Goal: Obtain resource: Download file/media

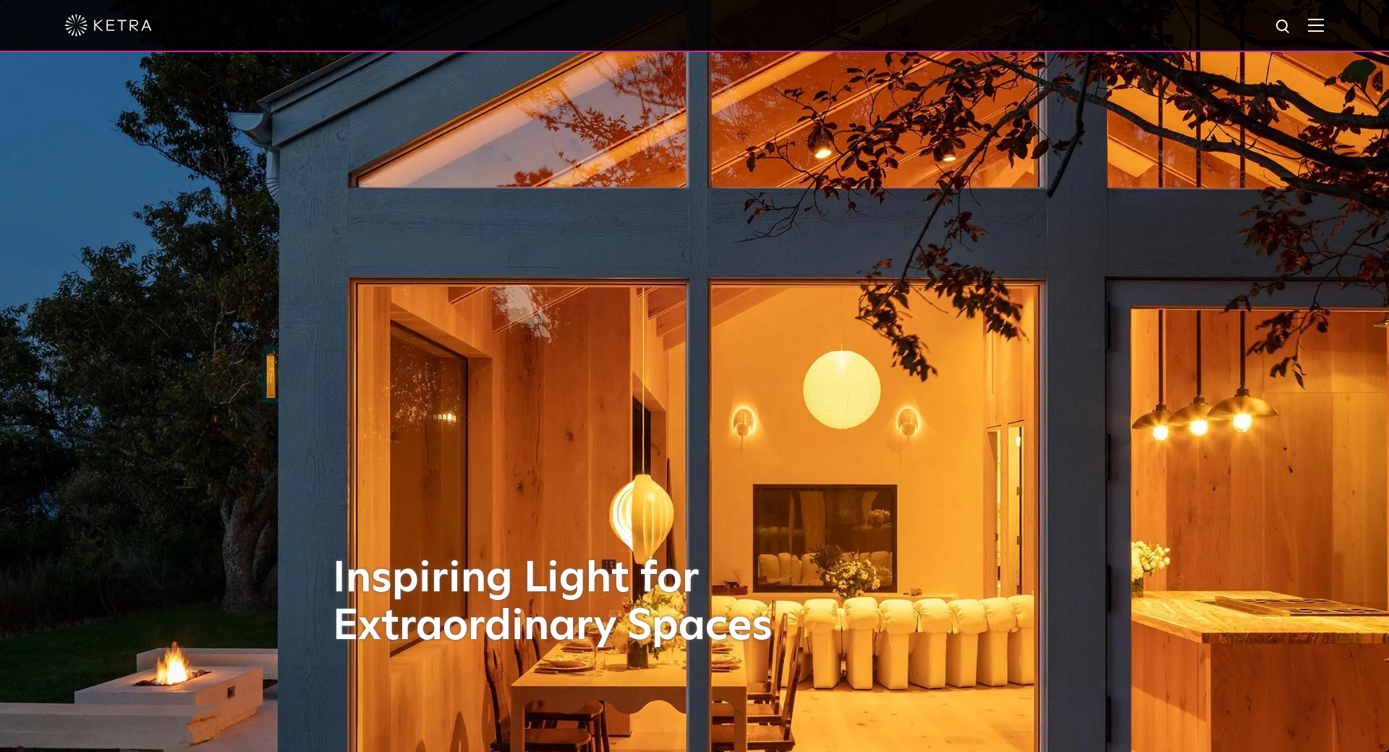
click at [1317, 19] on div at bounding box center [694, 25] width 1259 height 51
click at [1309, 27] on img at bounding box center [1316, 25] width 16 height 14
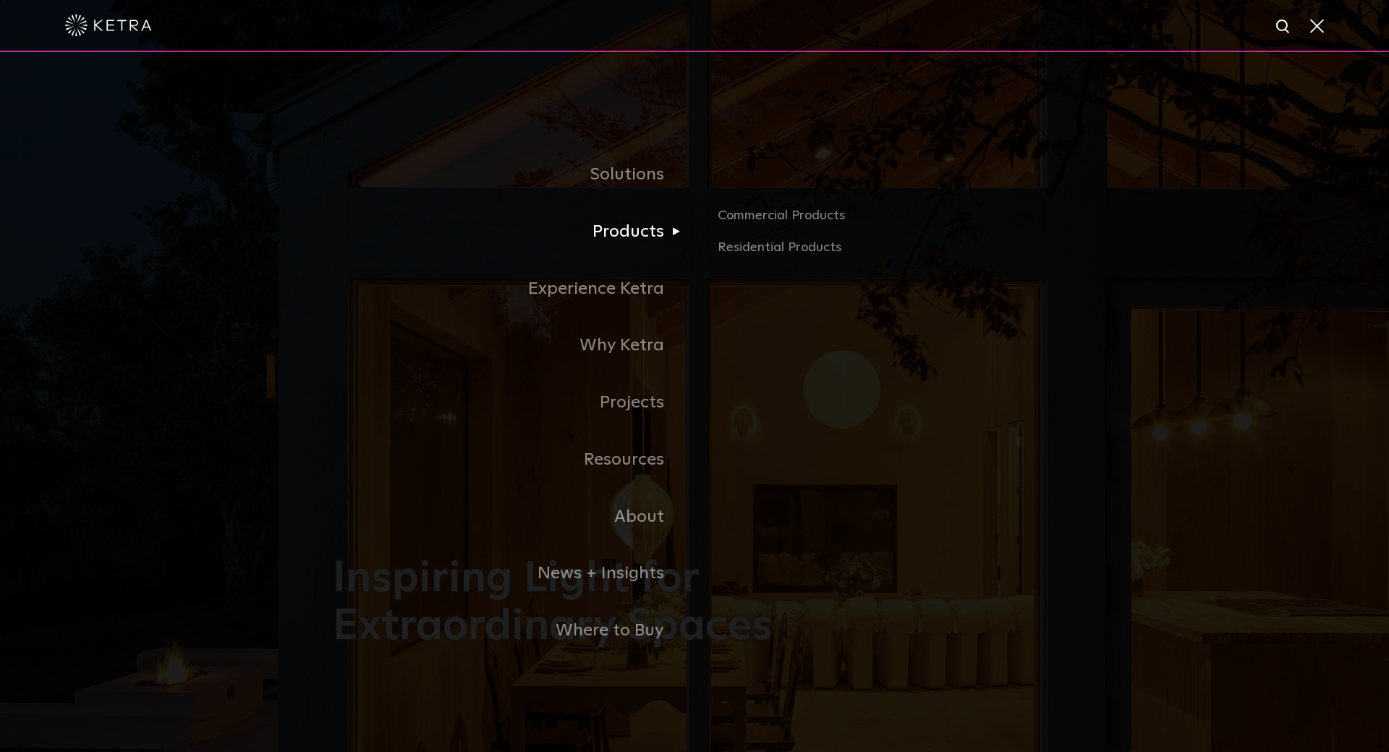
click at [614, 238] on link "Products" at bounding box center [514, 231] width 362 height 57
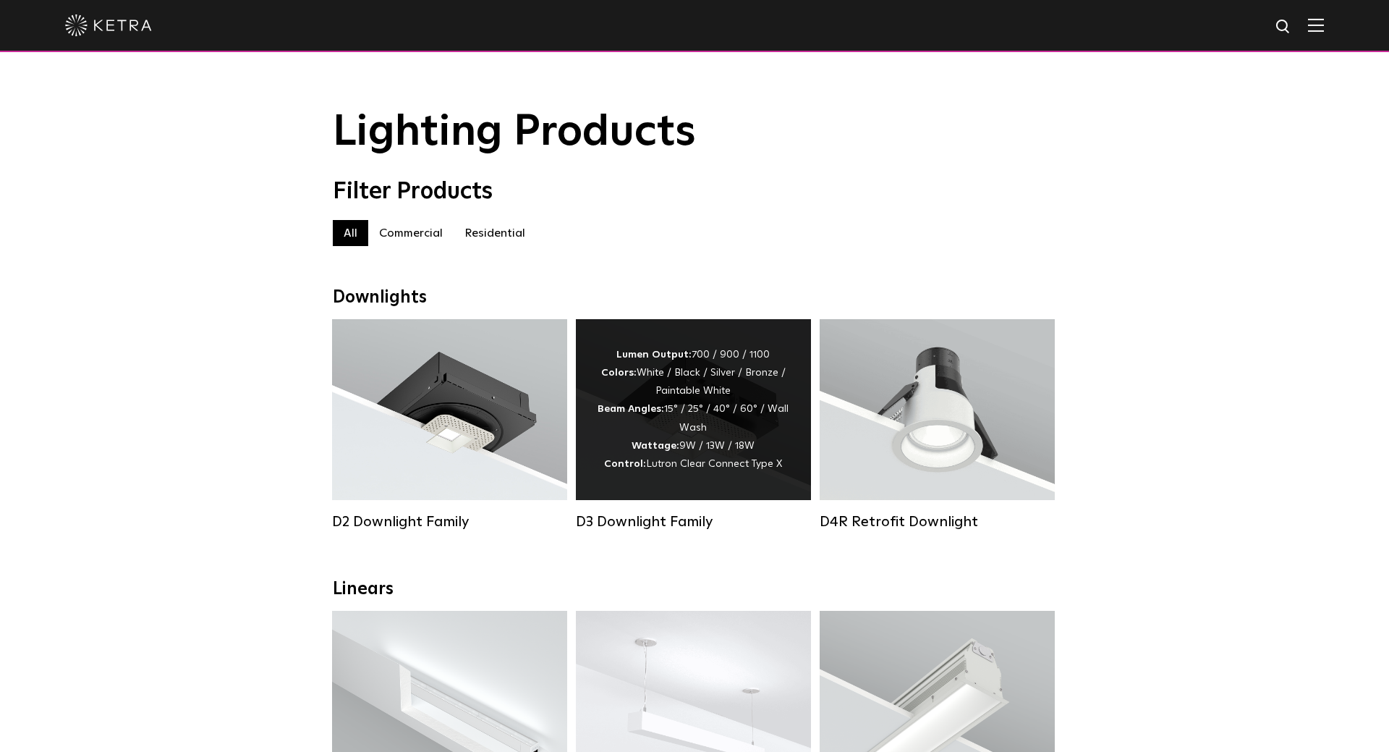
click at [664, 414] on strong "Beam Angles:" at bounding box center [631, 409] width 67 height 10
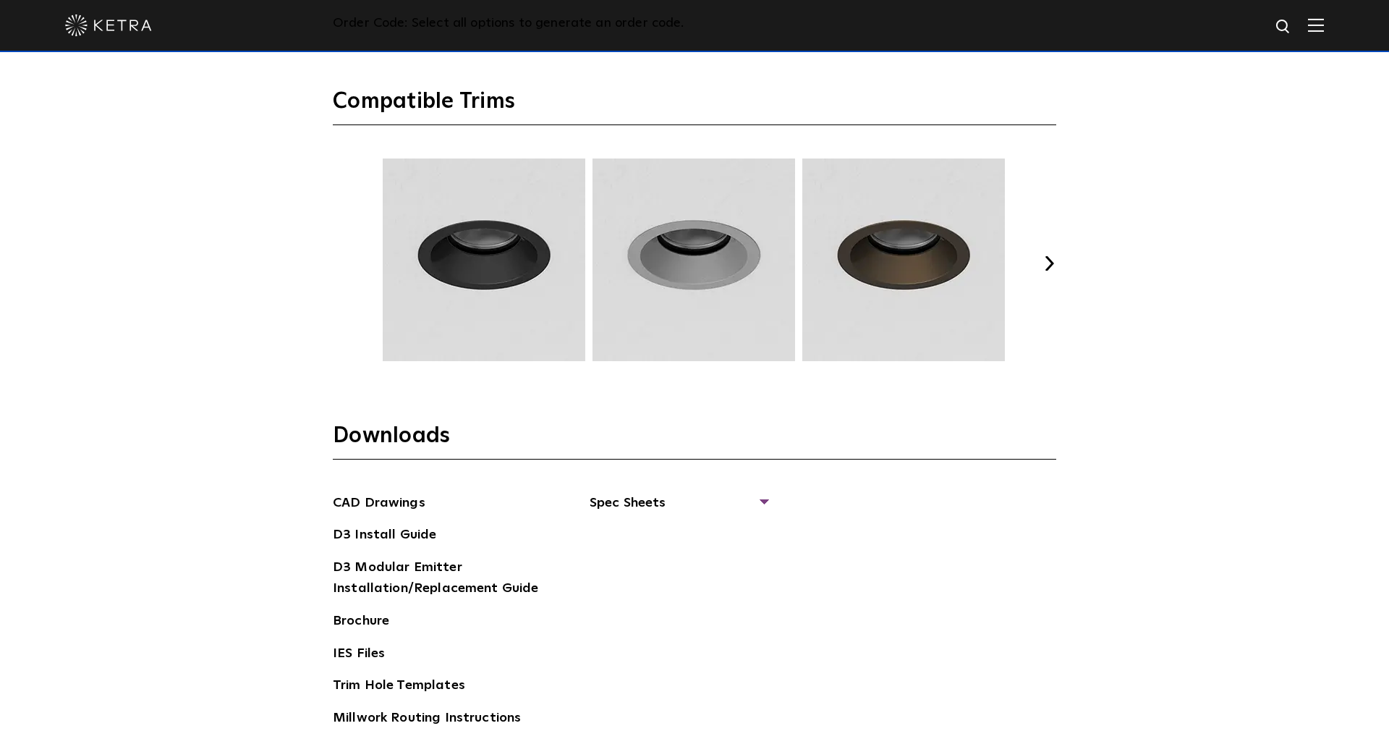
scroll to position [2140, 0]
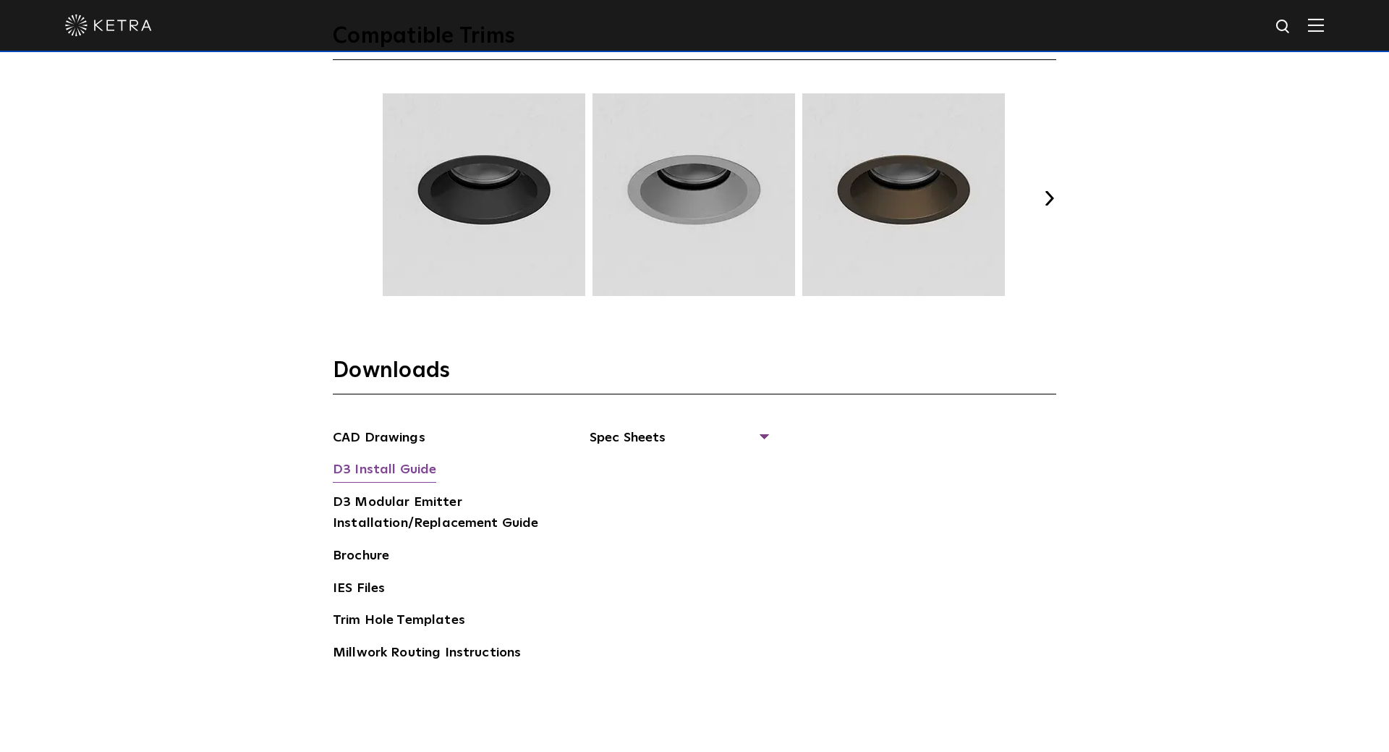
click at [370, 469] on link "D3 Install Guide" at bounding box center [384, 470] width 103 height 23
click at [645, 434] on span "Spec Sheets" at bounding box center [678, 444] width 177 height 32
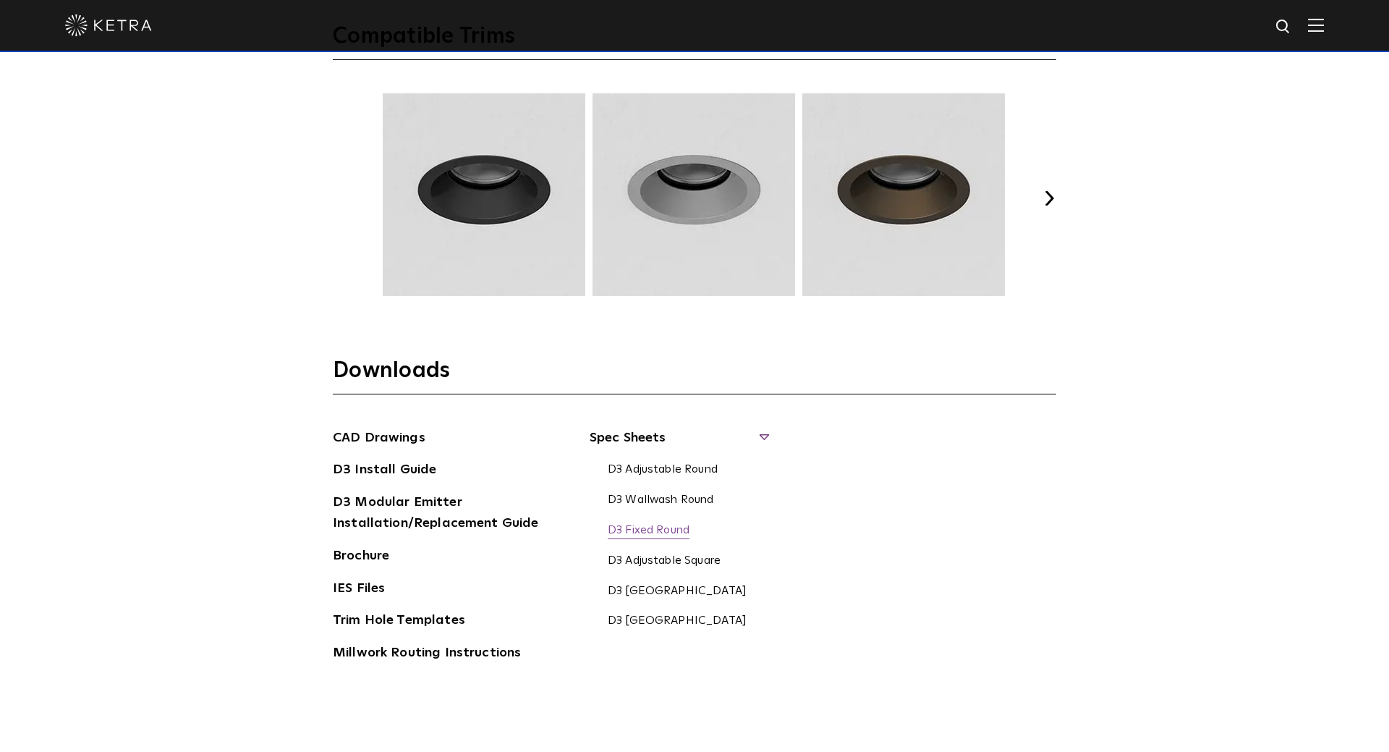
click at [647, 535] on link "D3 Fixed Round" at bounding box center [649, 531] width 82 height 16
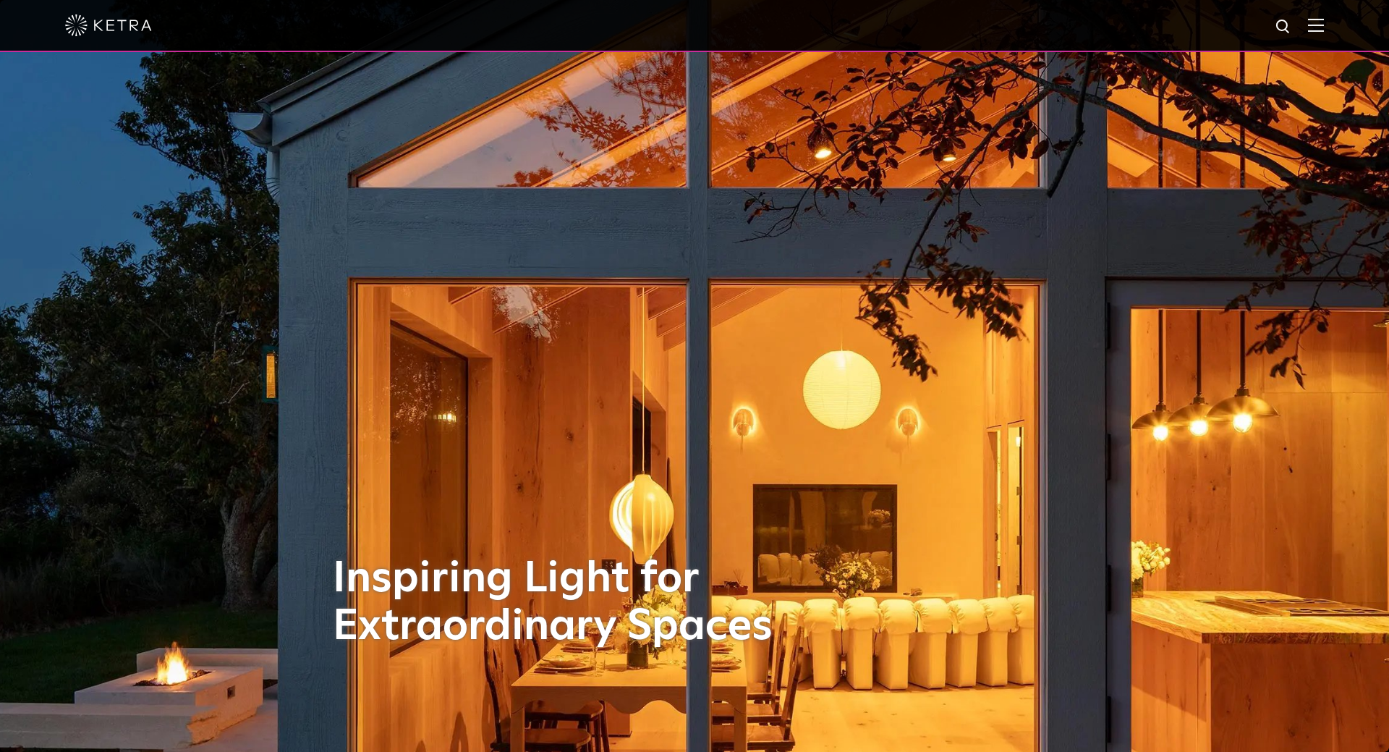
click at [1317, 28] on img at bounding box center [1316, 25] width 16 height 14
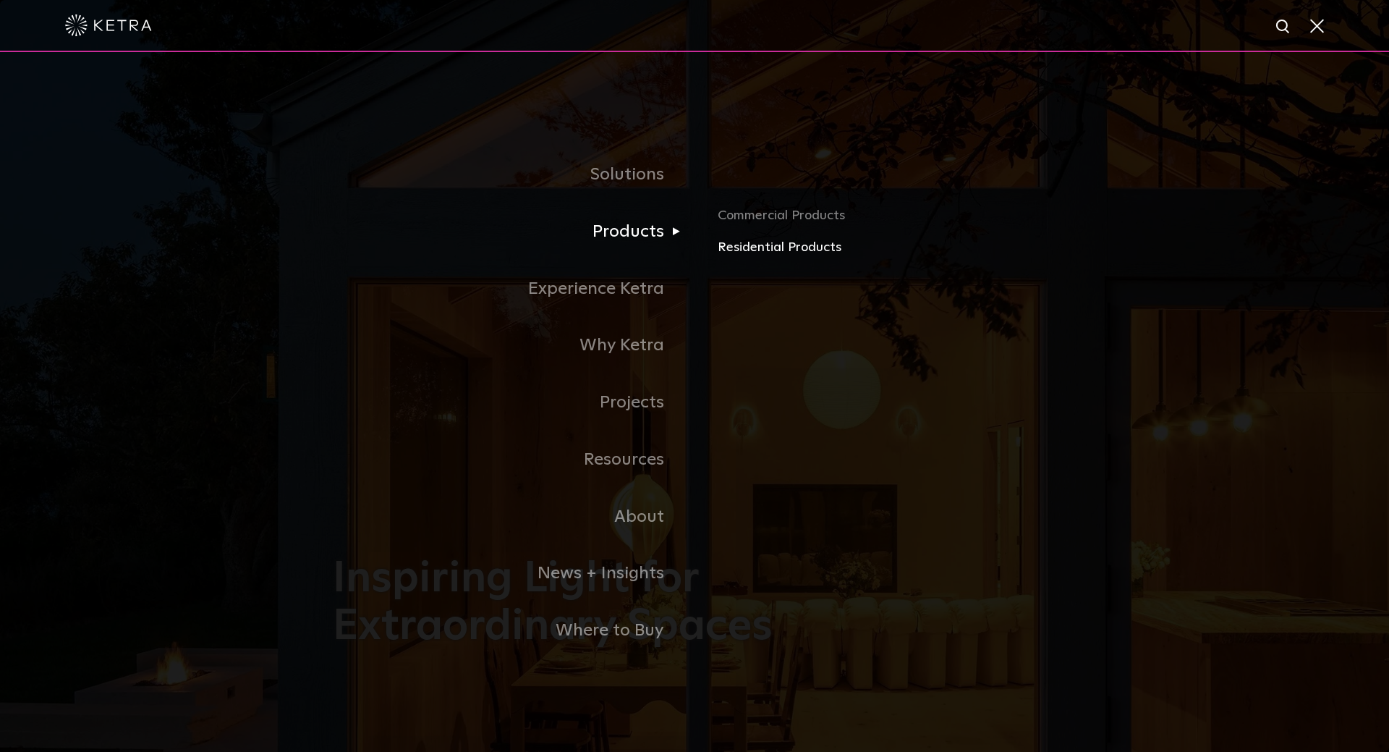
click at [780, 248] on link "Residential Products" at bounding box center [887, 247] width 339 height 21
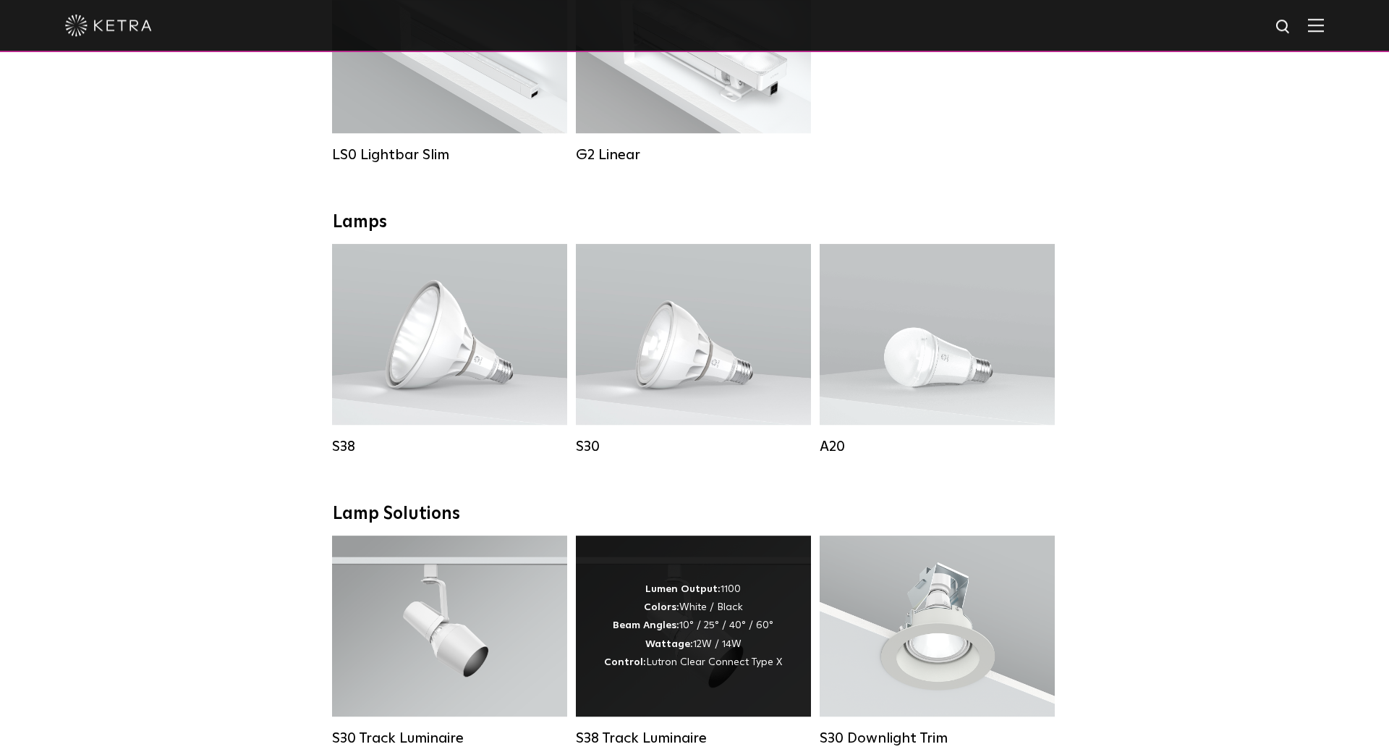
scroll to position [664, 0]
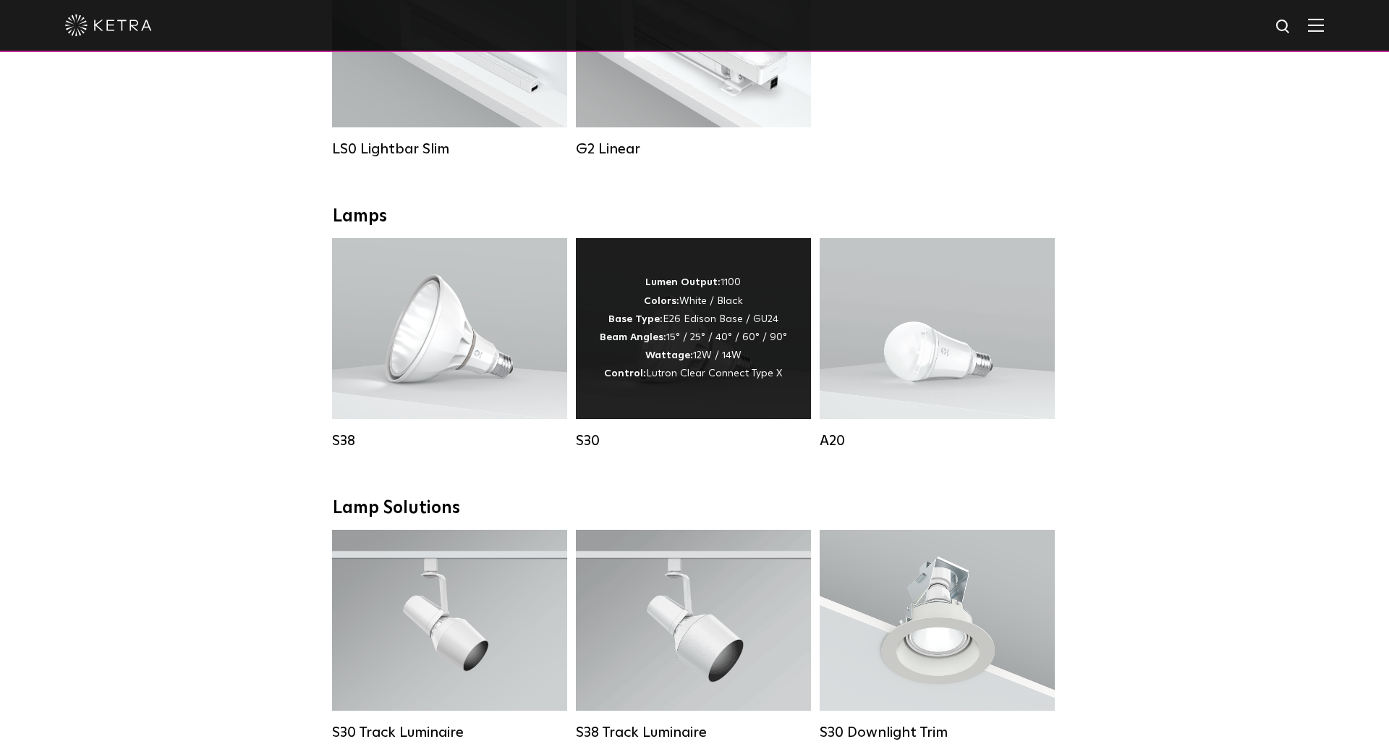
click at [596, 449] on div "S30" at bounding box center [693, 440] width 235 height 17
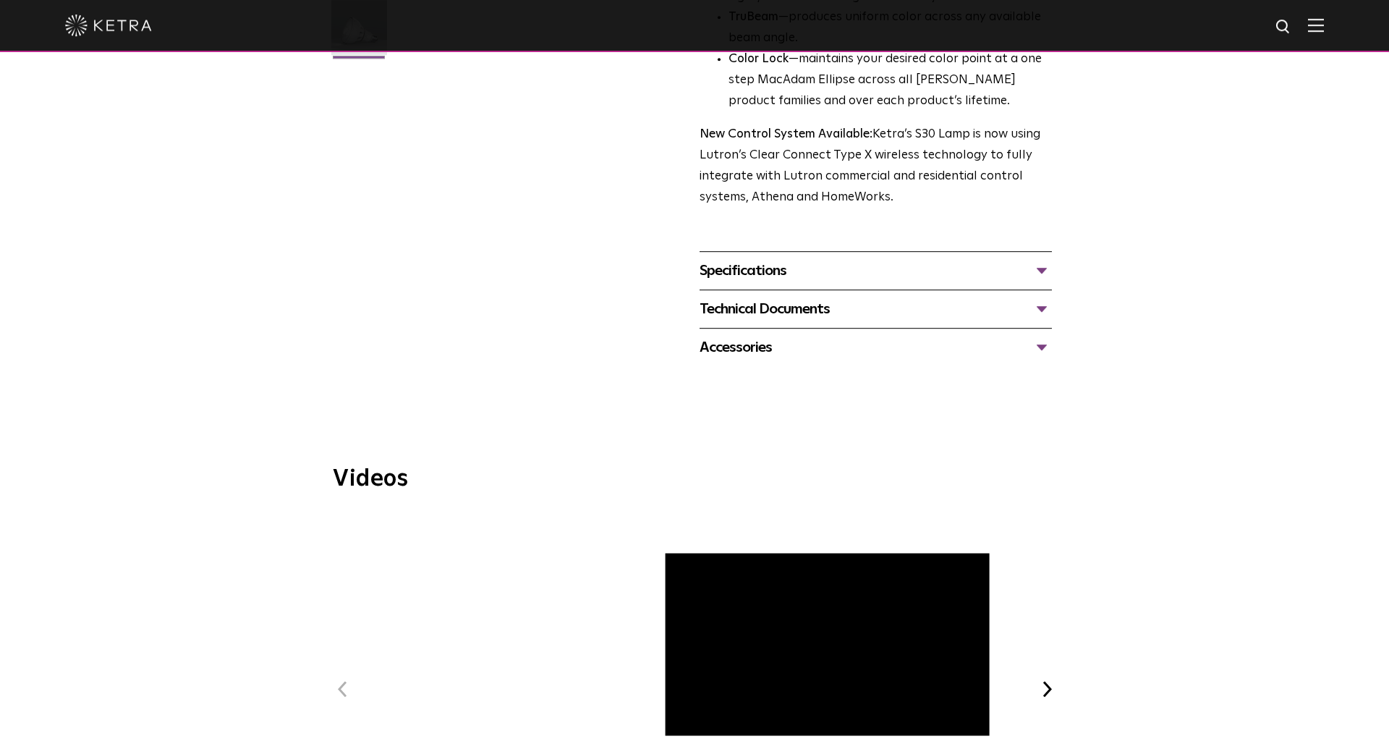
scroll to position [351, 0]
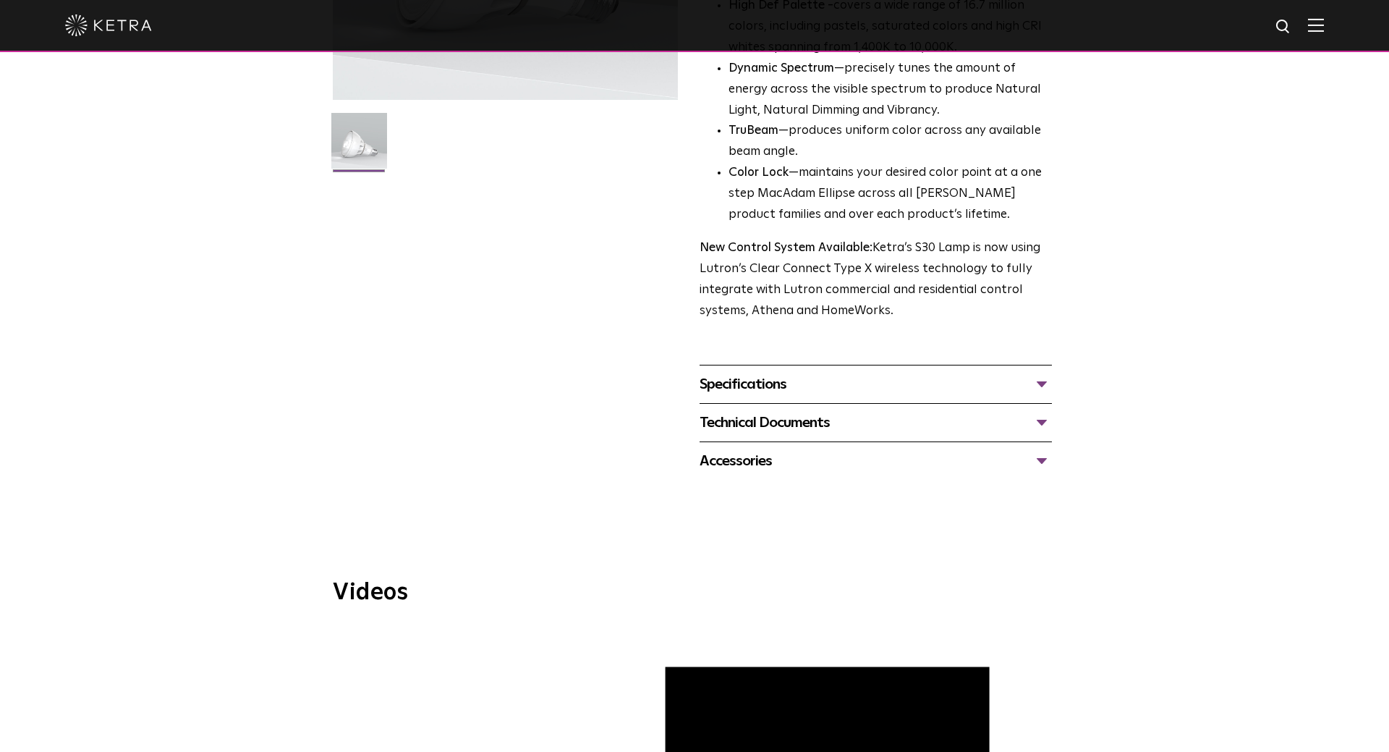
click at [762, 388] on div "Specifications" at bounding box center [876, 384] width 352 height 23
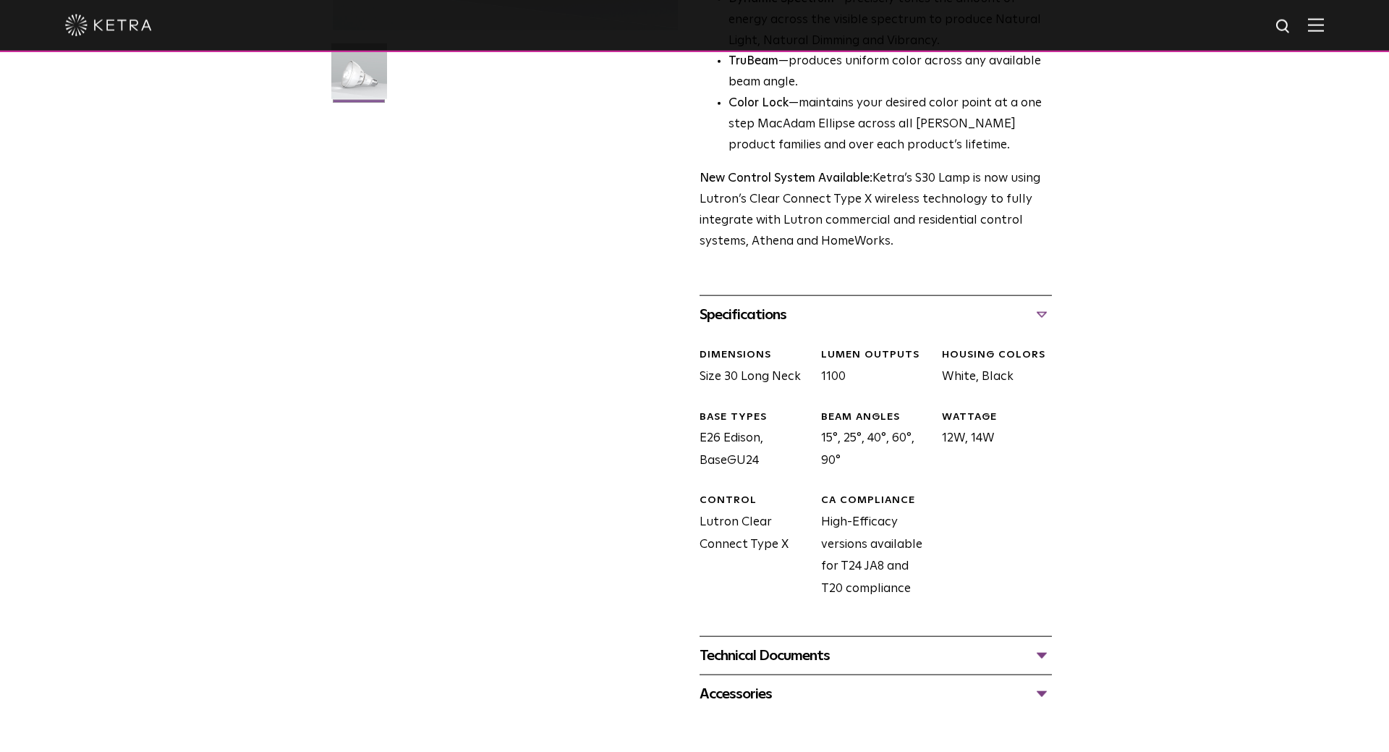
scroll to position [498, 0]
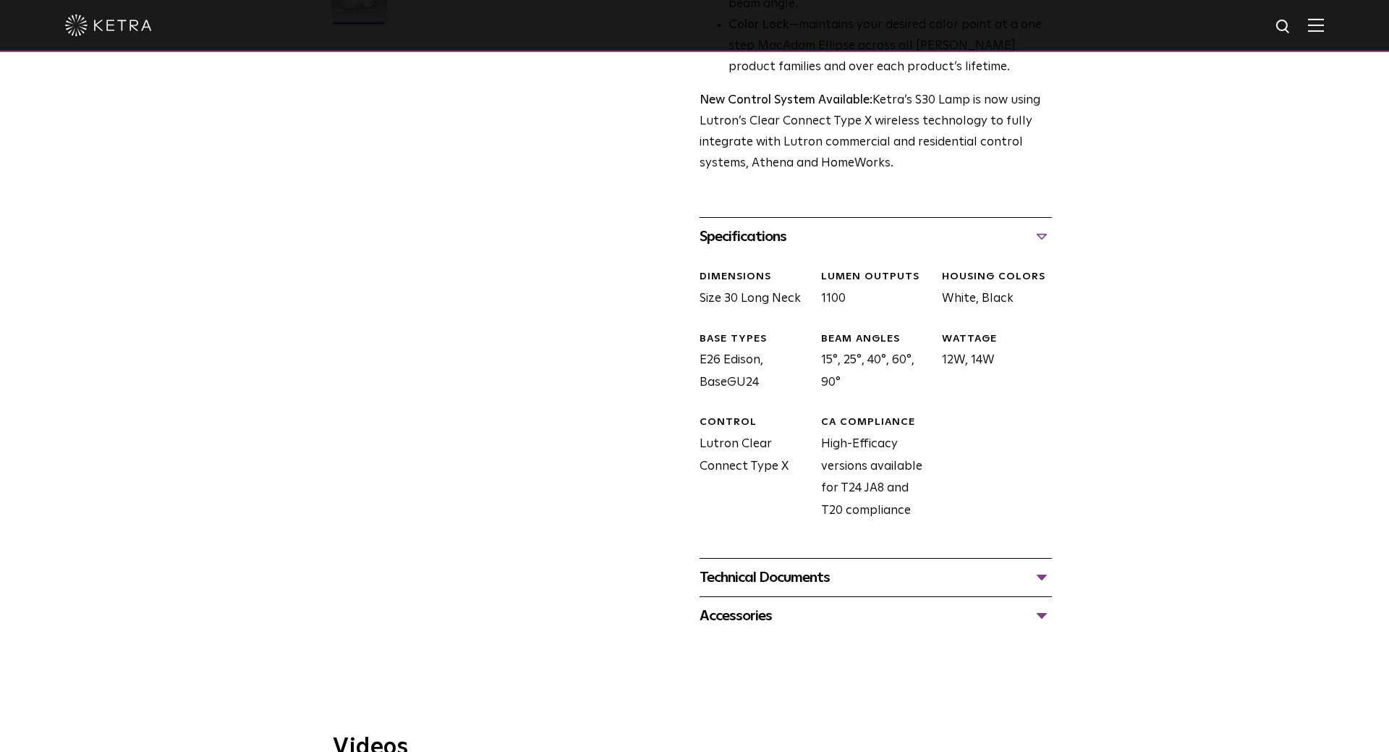
click at [744, 581] on div "Technical Documents" at bounding box center [876, 577] width 352 height 23
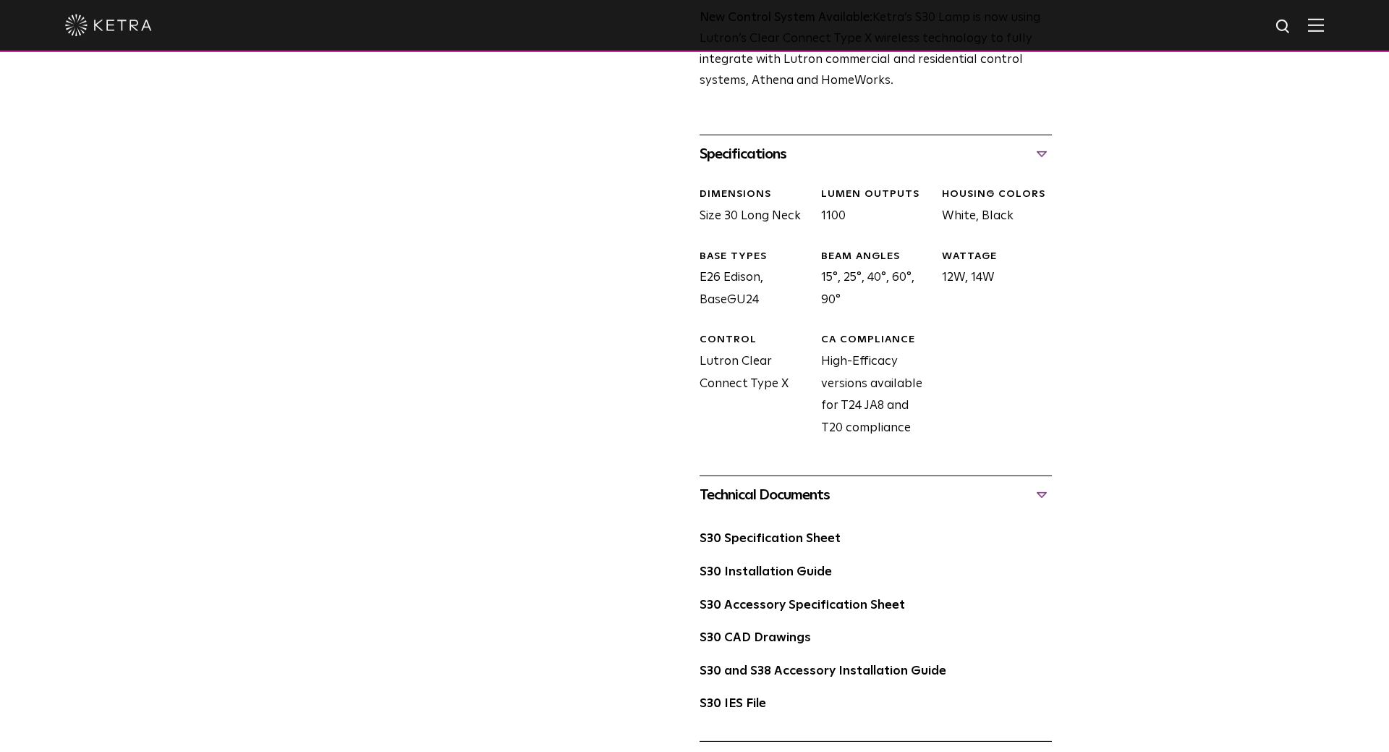
scroll to position [646, 0]
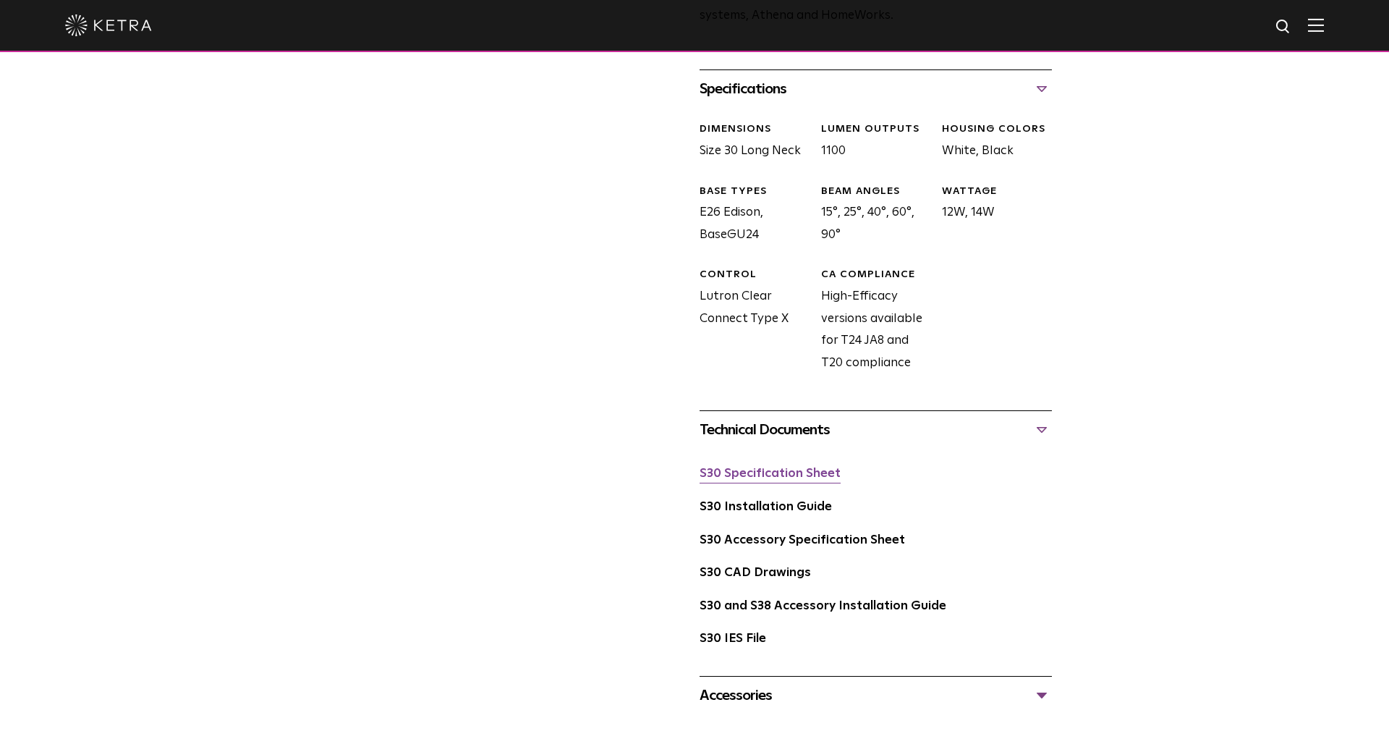
click at [739, 477] on link "S30 Specification Sheet" at bounding box center [770, 473] width 141 height 12
